Goal: Information Seeking & Learning: Learn about a topic

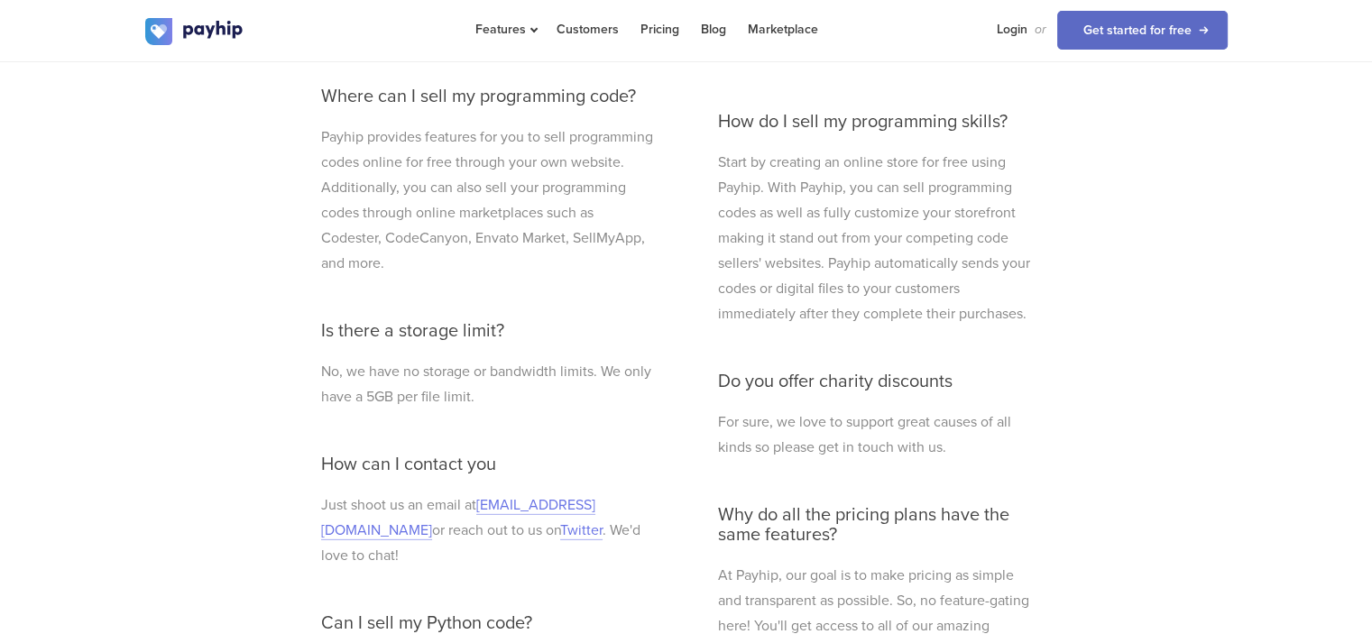
scroll to position [5042, 0]
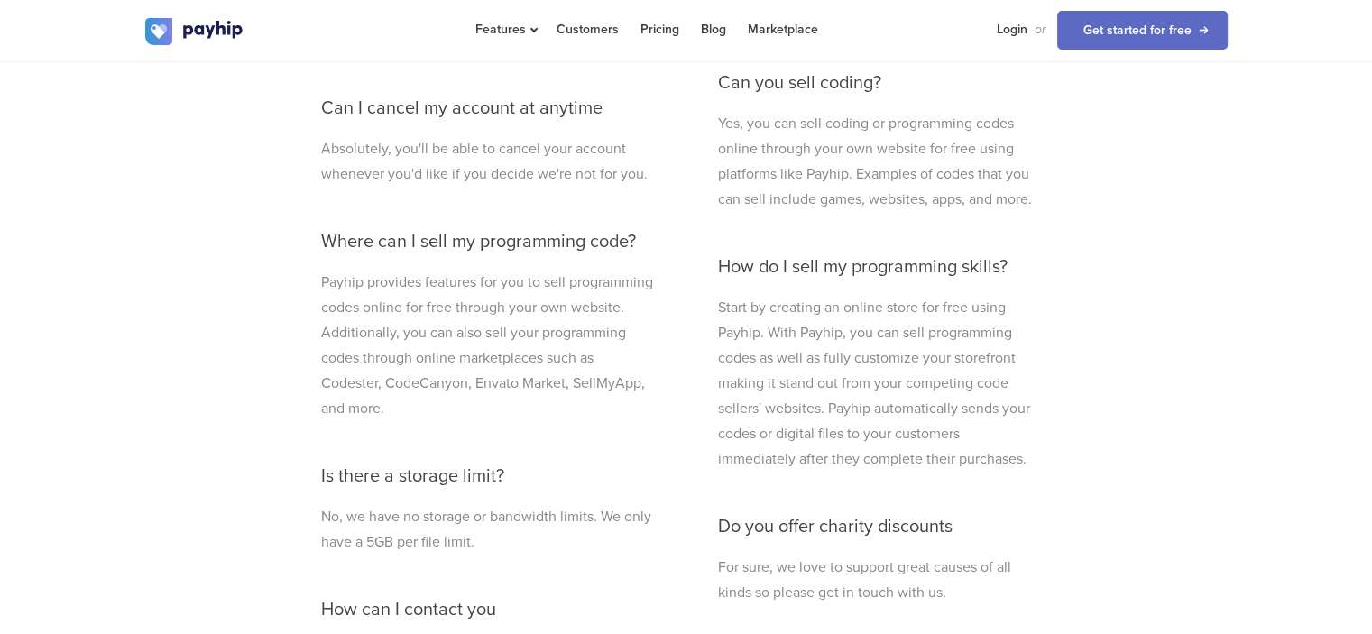
click at [401, 376] on p "Payhip provides features for you to sell programming codes online for free thro…" at bounding box center [488, 346] width 334 height 152
copy p "Codester"
click at [476, 376] on p "Payhip provides features for you to sell programming codes online for free thro…" at bounding box center [488, 346] width 334 height 152
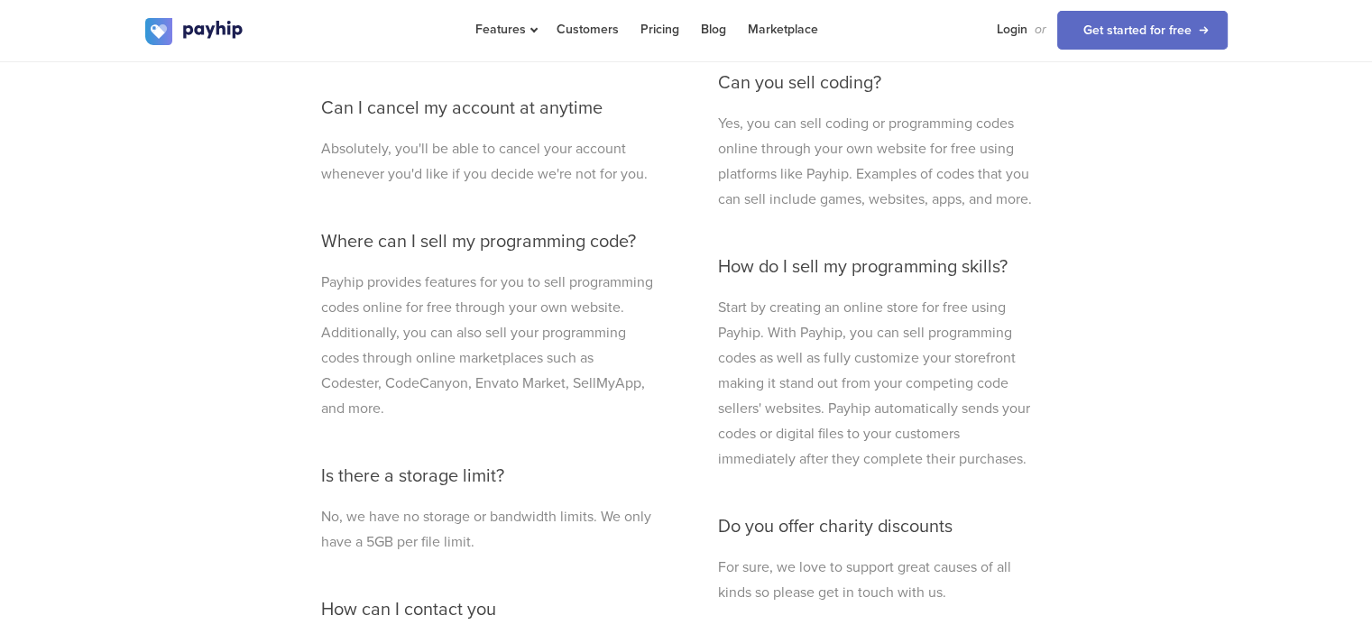
click at [541, 378] on p "Payhip provides features for you to sell programming codes online for free thro…" at bounding box center [488, 346] width 334 height 152
click at [367, 404] on p "Payhip provides features for you to sell programming codes online for free thro…" at bounding box center [488, 346] width 334 height 152
click at [457, 410] on p "Payhip provides features for you to sell programming codes online for free thro…" at bounding box center [488, 346] width 334 height 152
